Goal: Information Seeking & Learning: Compare options

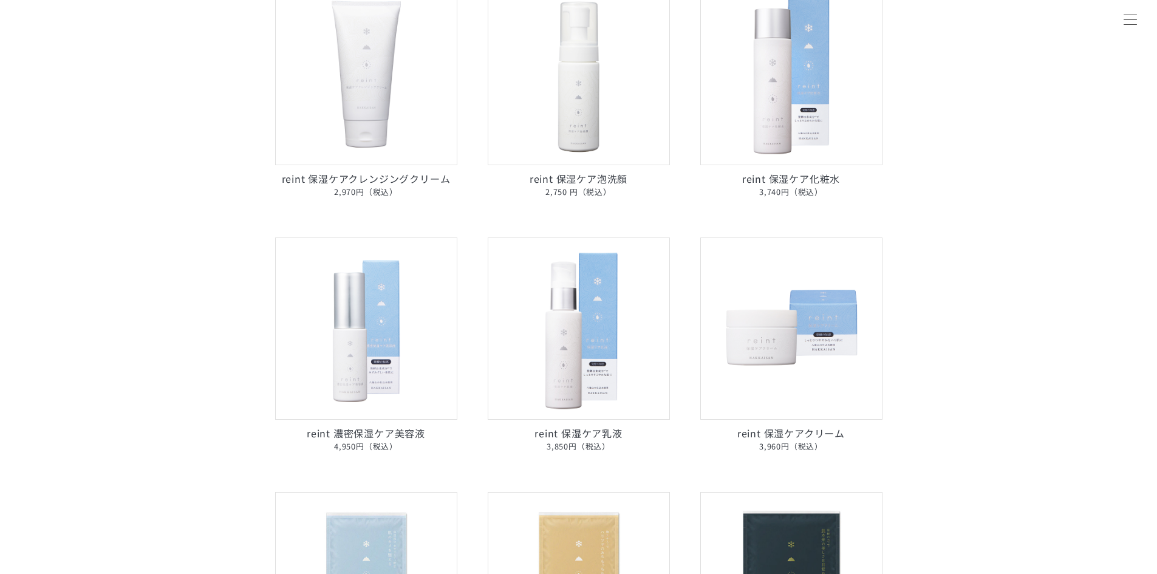
scroll to position [205, 0]
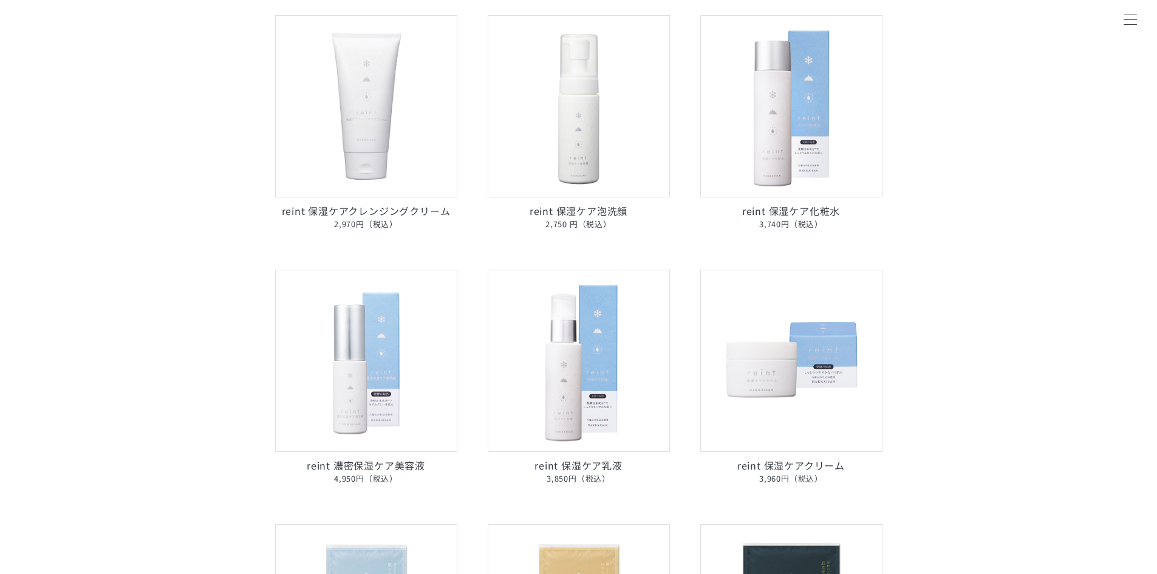
click at [786, 204] on p "reint 保湿ケア化粧水 3,740円（税込）" at bounding box center [791, 216] width 182 height 27
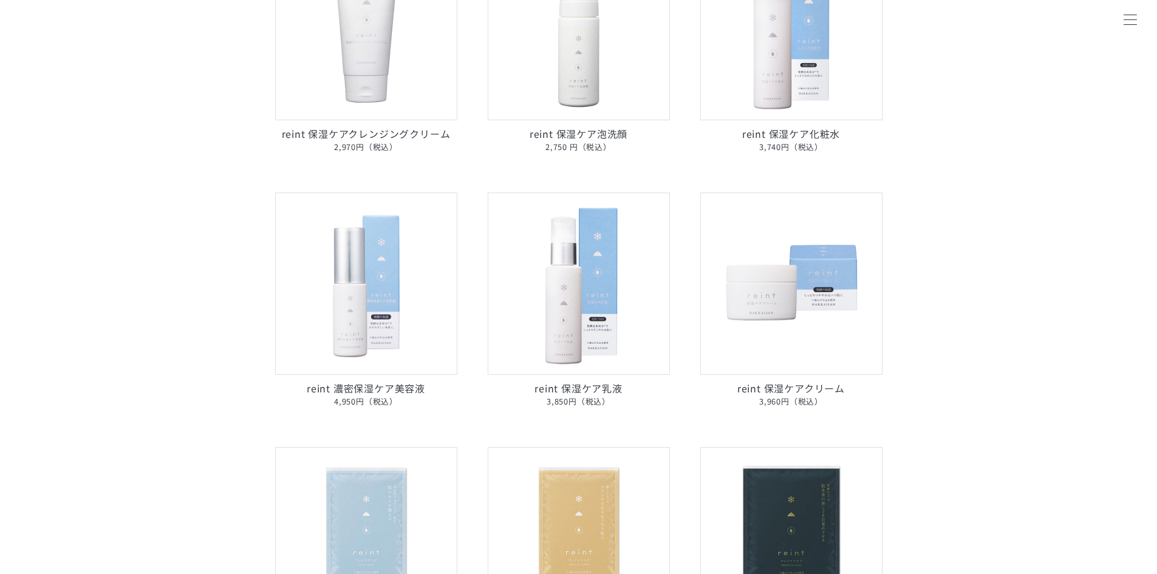
scroll to position [283, 0]
click at [409, 227] on img at bounding box center [366, 283] width 182 height 182
click at [560, 247] on img at bounding box center [579, 283] width 182 height 182
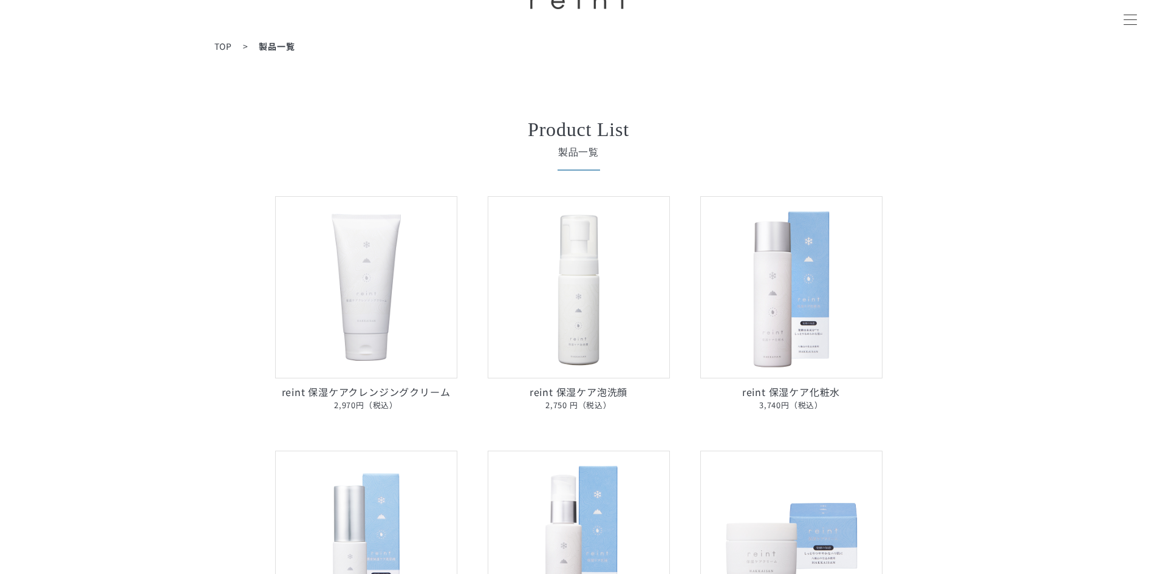
scroll to position [24, 0]
click at [395, 258] on img at bounding box center [366, 288] width 182 height 182
click at [553, 259] on img at bounding box center [579, 288] width 182 height 182
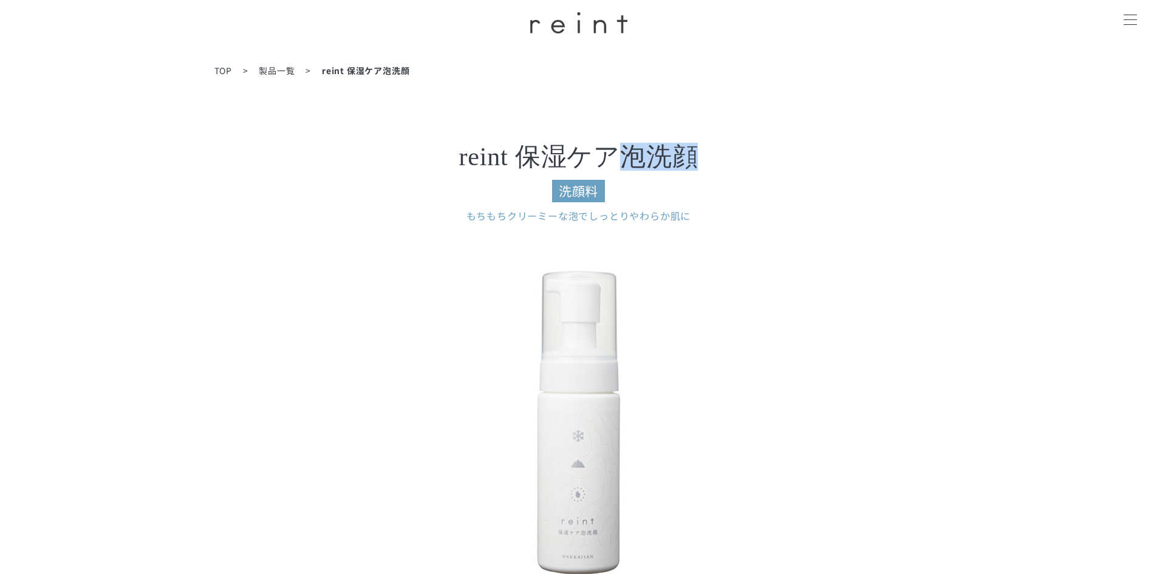
drag, startPoint x: 725, startPoint y: 150, endPoint x: 625, endPoint y: 150, distance: 99.6
click at [625, 150] on h3 "reint 保湿ケア泡洗顔 洗顔料" at bounding box center [579, 173] width 486 height 58
copy h3 "泡洗顔"
